Goal: Task Accomplishment & Management: Use online tool/utility

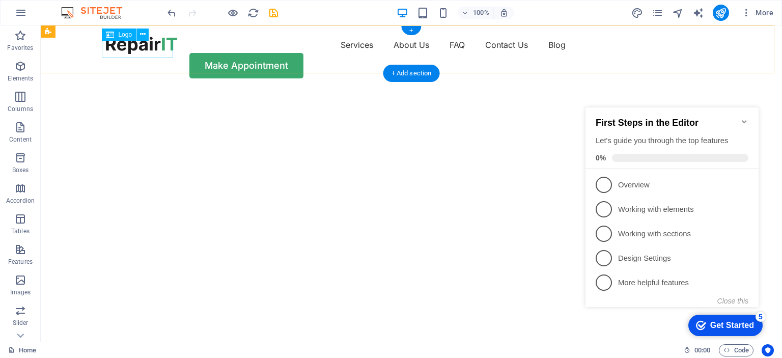
click at [136, 45] on div at bounding box center [141, 45] width 71 height 17
click at [140, 47] on div at bounding box center [141, 45] width 71 height 17
select select "px"
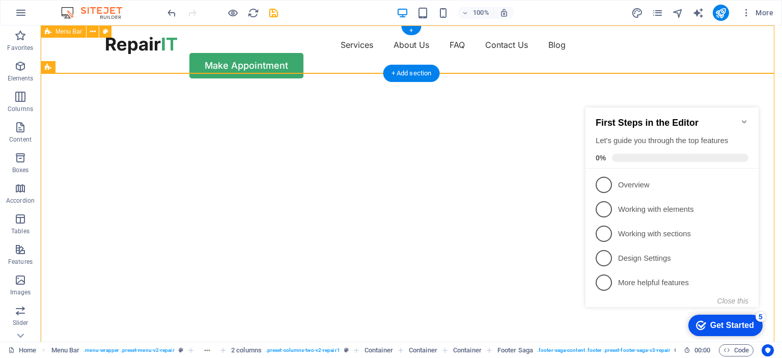
click at [238, 68] on div "Services About Us FAQ Contact Us Blog Make Appointment" at bounding box center [411, 57] width 741 height 64
click at [137, 42] on div at bounding box center [141, 45] width 71 height 17
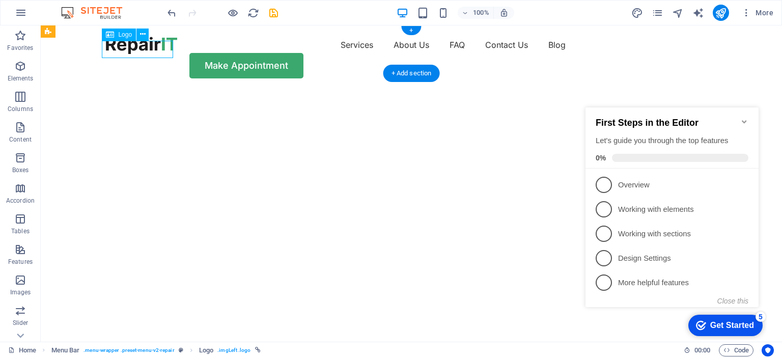
click at [153, 47] on div at bounding box center [141, 45] width 71 height 17
select select "px"
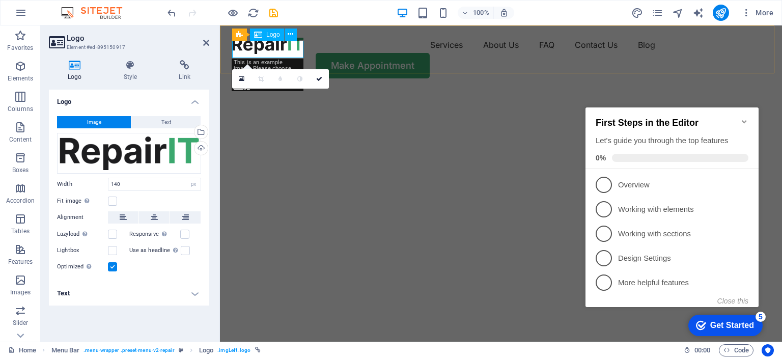
click at [299, 47] on div at bounding box center [267, 45] width 71 height 17
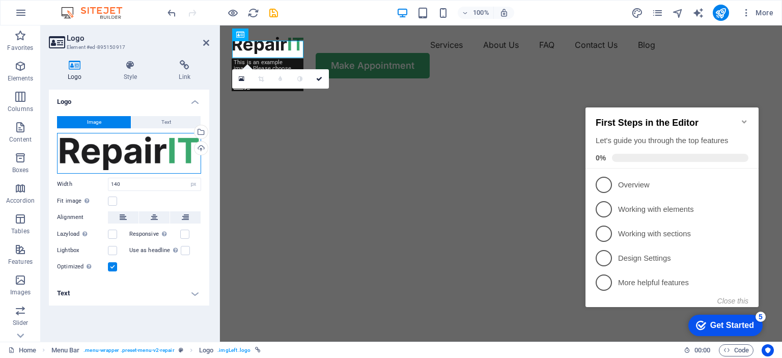
click at [187, 156] on div "Drag files here, click to choose files or select files from Files or our free s…" at bounding box center [129, 153] width 144 height 41
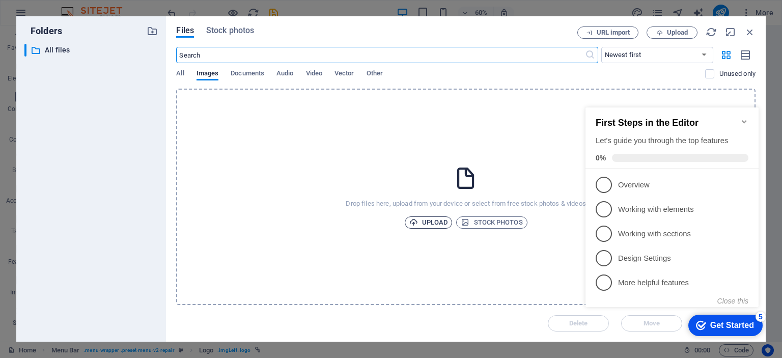
click at [437, 221] on span "Upload" at bounding box center [428, 222] width 39 height 12
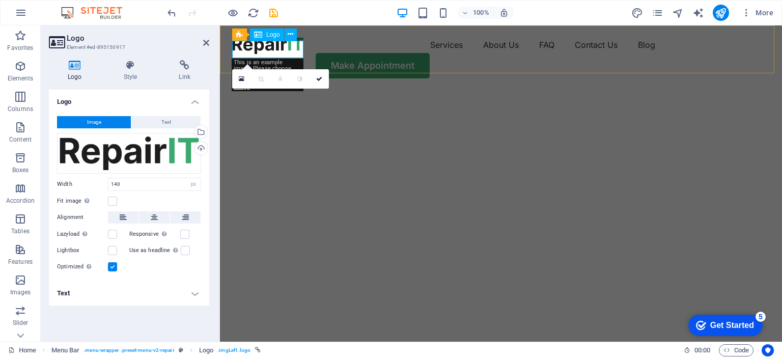
click at [261, 50] on div at bounding box center [267, 45] width 71 height 17
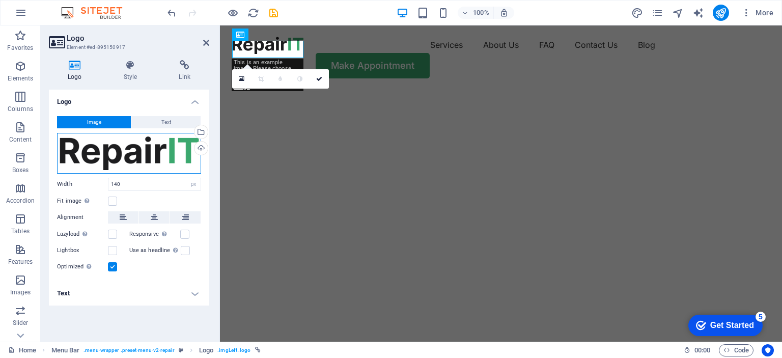
click at [175, 156] on div "Drag files here, click to choose files or select files from Files or our free s…" at bounding box center [129, 153] width 144 height 41
click at [175, 156] on body "Individual Home Favorites Elements Columns Content Boxes Accordion Tables Featu…" at bounding box center [391, 179] width 782 height 358
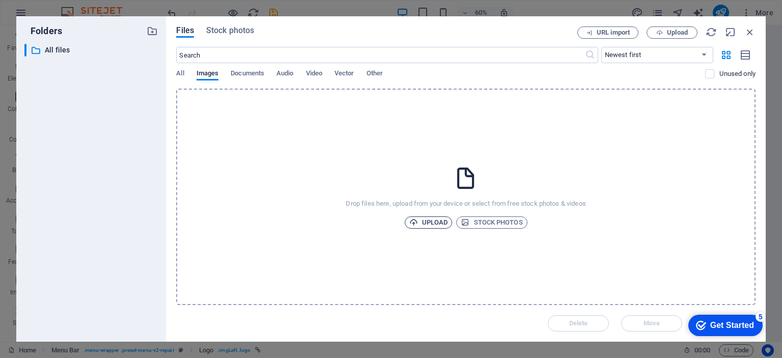
click at [425, 223] on span "Upload" at bounding box center [428, 222] width 39 height 12
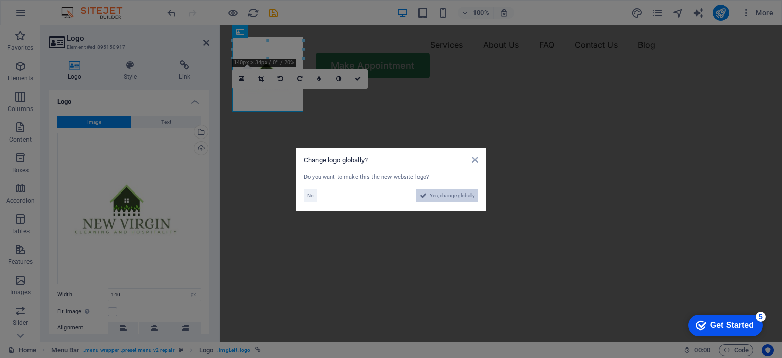
click at [458, 197] on span "Yes, change globally" at bounding box center [451, 195] width 45 height 12
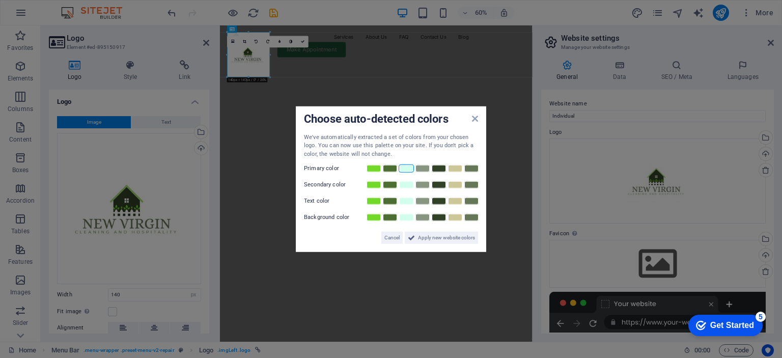
click at [408, 169] on link at bounding box center [405, 168] width 15 height 8
click at [409, 192] on div "We've automatically extracted a set of colors from your chosen logo. You can no…" at bounding box center [391, 188] width 174 height 111
click at [409, 198] on link at bounding box center [405, 201] width 15 height 8
click at [386, 185] on link at bounding box center [389, 185] width 15 height 8
click at [392, 203] on link at bounding box center [389, 201] width 15 height 8
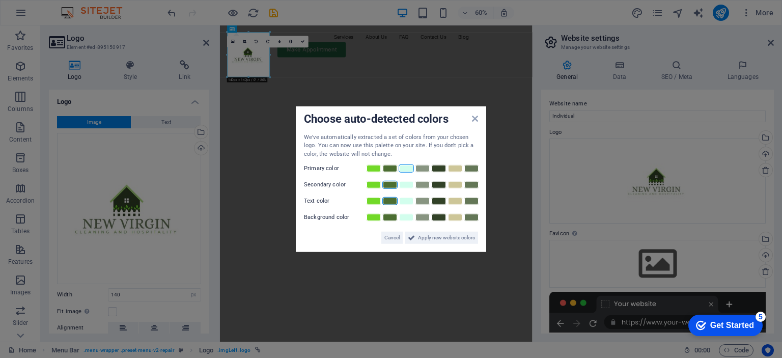
click at [430, 200] on div at bounding box center [422, 201] width 114 height 10
click at [427, 203] on link at bounding box center [422, 201] width 15 height 8
click at [456, 218] on link at bounding box center [454, 217] width 15 height 8
click at [447, 241] on span "Apply new website colors" at bounding box center [446, 238] width 57 height 12
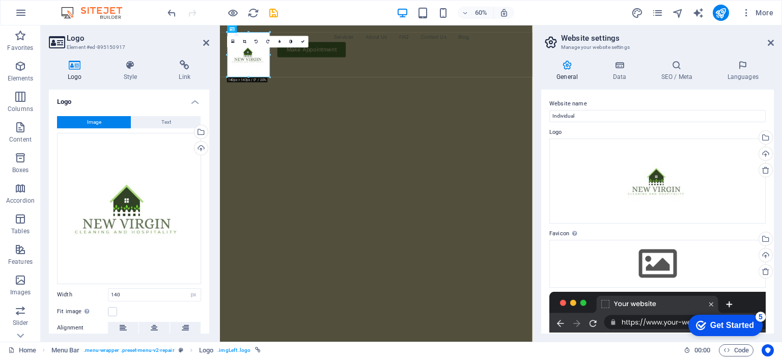
click at [710, 327] on div "Get Started" at bounding box center [732, 325] width 44 height 9
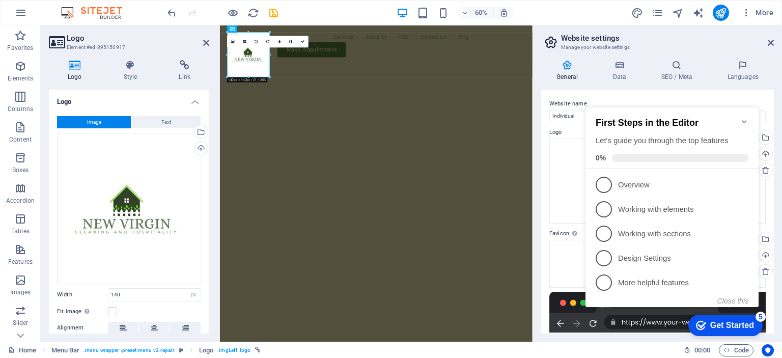
click at [494, 90] on img "1/2" at bounding box center [476, 90] width 513 height 0
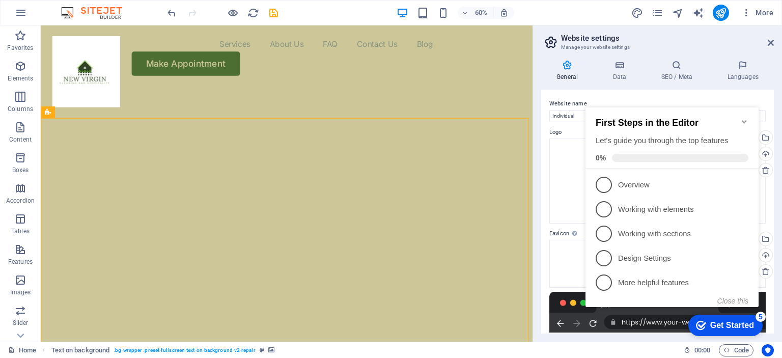
click at [417, 90] on img "1/2" at bounding box center [297, 90] width 513 height 0
click at [418, 90] on img "1/2" at bounding box center [296, 90] width 510 height 0
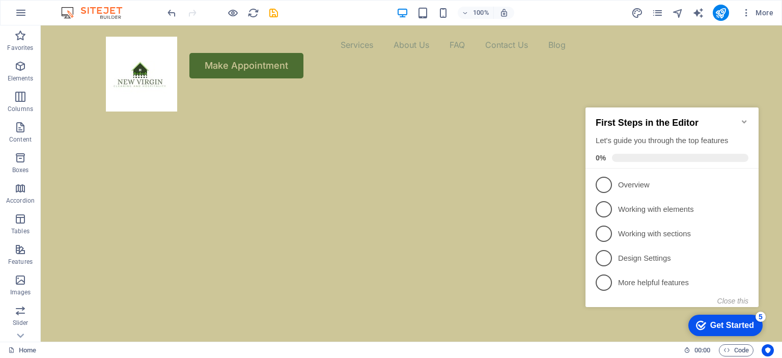
click at [742, 118] on icon "Minimize checklist" at bounding box center [744, 122] width 8 height 8
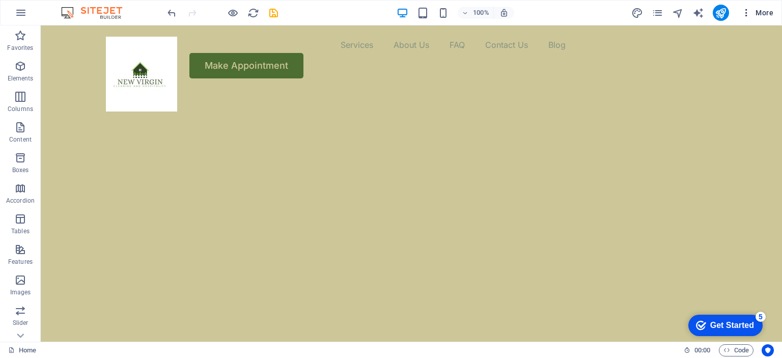
click at [747, 14] on icon "button" at bounding box center [746, 13] width 10 height 10
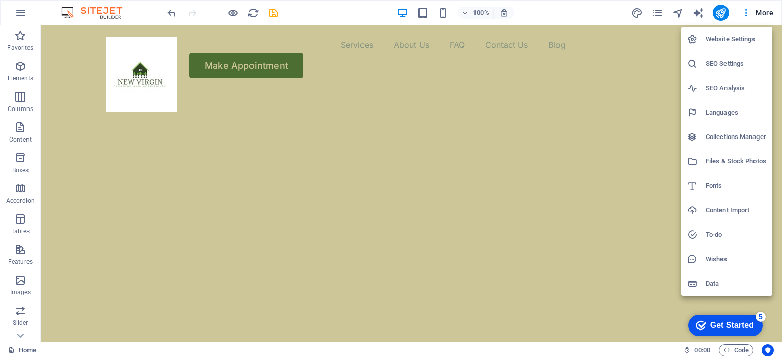
click at [303, 194] on div at bounding box center [391, 179] width 782 height 358
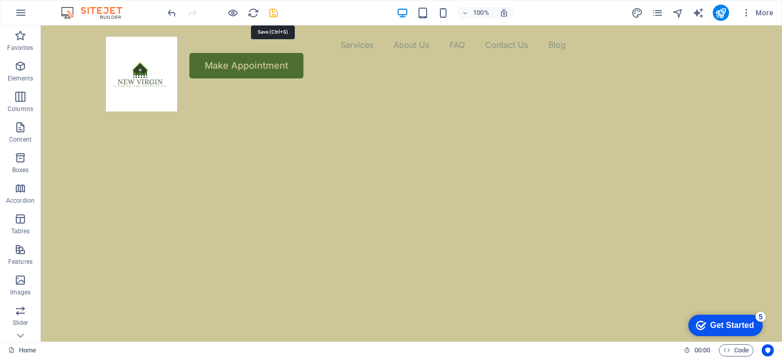
click at [276, 17] on icon "save" at bounding box center [274, 13] width 12 height 12
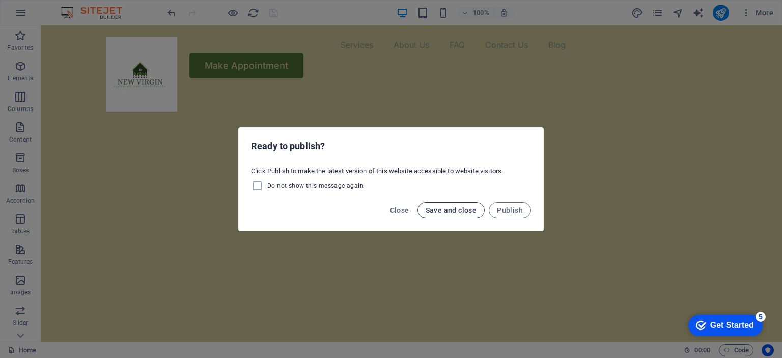
click at [463, 213] on span "Save and close" at bounding box center [450, 210] width 51 height 8
